Goal: Find specific page/section: Locate a particular part of the current website

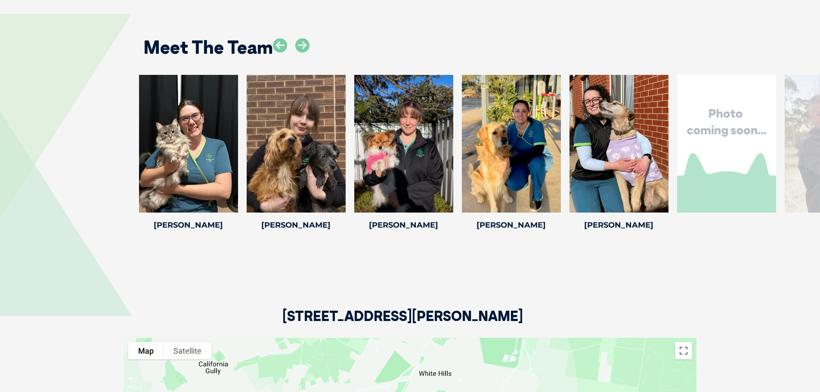
scroll to position [1335, 0]
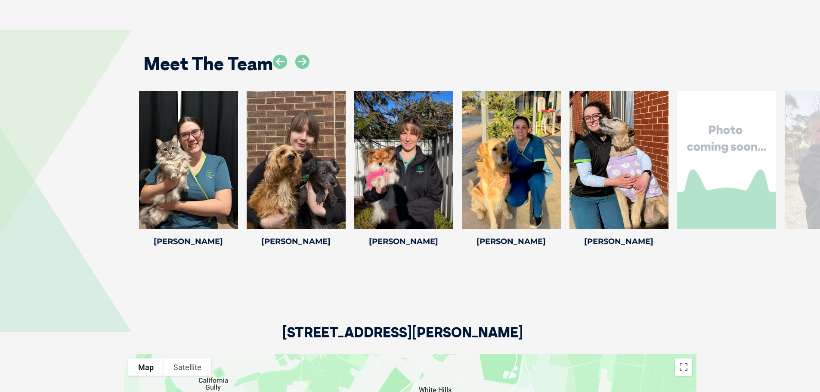
click at [768, 159] on div at bounding box center [726, 160] width 99 height 138
click at [813, 158] on div at bounding box center [834, 160] width 99 height 138
click at [608, 168] on div at bounding box center [619, 160] width 99 height 138
click at [719, 163] on div at bounding box center [726, 160] width 99 height 138
click at [303, 55] on icon at bounding box center [302, 62] width 14 height 14
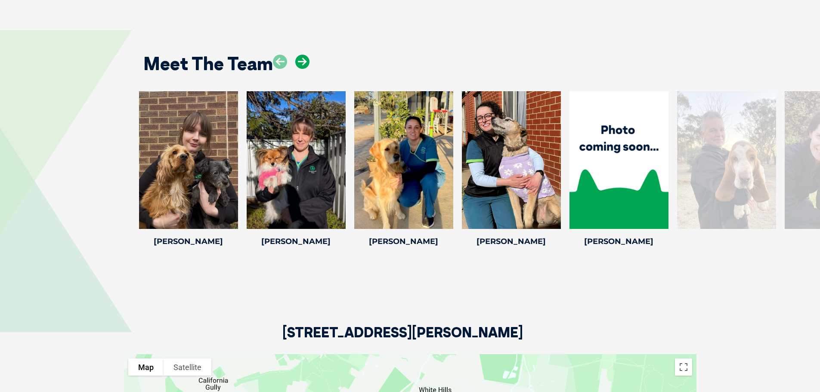
click at [303, 55] on icon at bounding box center [302, 62] width 14 height 14
drag, startPoint x: 312, startPoint y: 50, endPoint x: 306, endPoint y: 50, distance: 6.0
click at [311, 50] on div "Meet The Team" at bounding box center [410, 61] width 551 height 44
click at [302, 55] on icon at bounding box center [302, 62] width 14 height 14
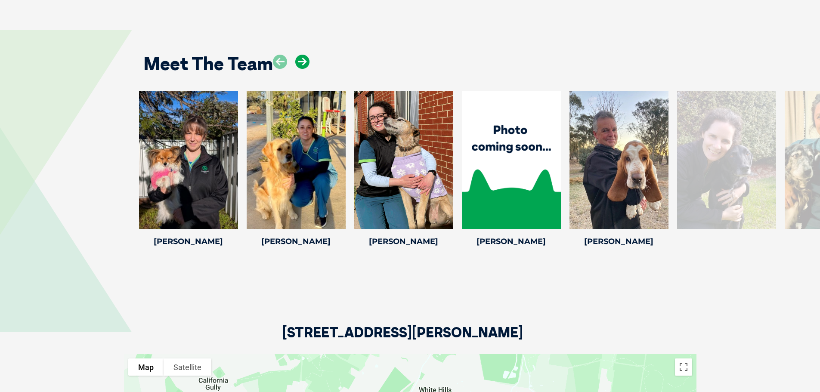
click at [302, 55] on icon at bounding box center [302, 62] width 14 height 14
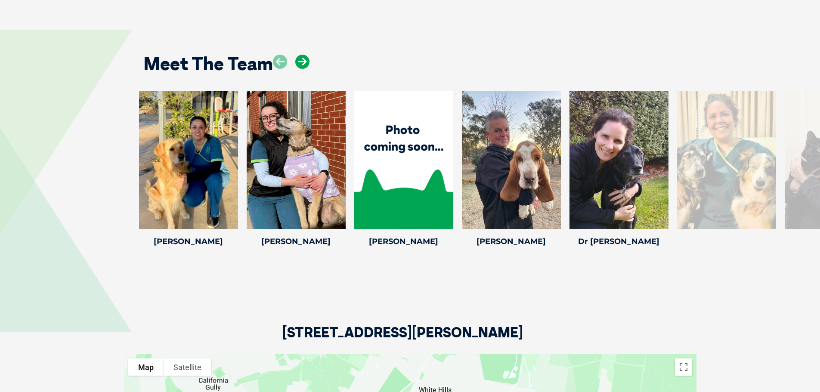
click at [302, 55] on icon at bounding box center [302, 62] width 14 height 14
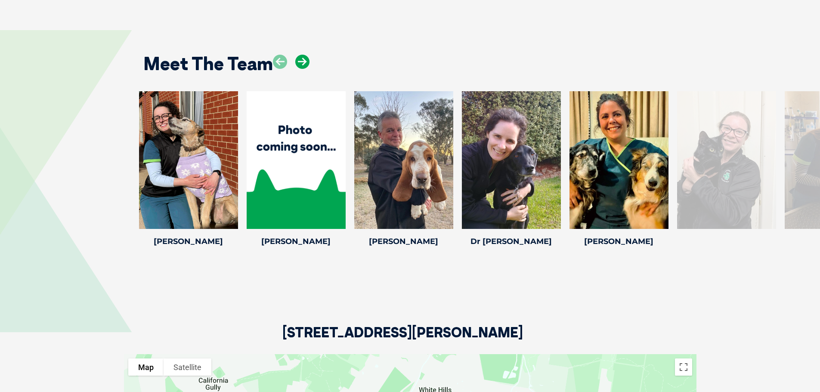
click at [302, 55] on icon at bounding box center [302, 62] width 14 height 14
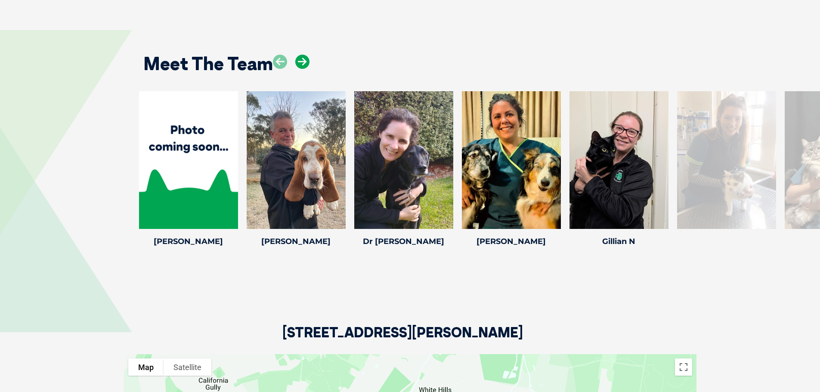
click at [302, 55] on icon at bounding box center [302, 62] width 14 height 14
